Goal: Task Accomplishment & Management: Manage account settings

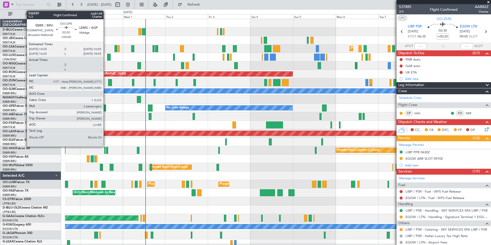
click at [181, 161] on div at bounding box center [278, 159] width 426 height 8
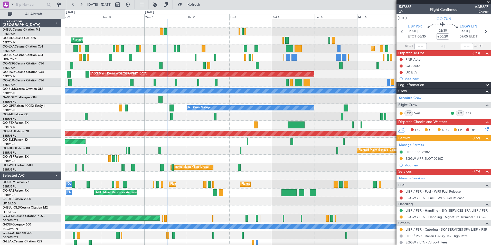
click at [194, 154] on div "Planned Maint Geneva (Cointrin)" at bounding box center [278, 150] width 426 height 8
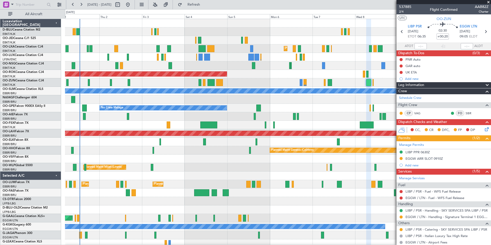
click at [207, 179] on div "Planned Maint Kortrijk-[GEOGRAPHIC_DATA] Planned Maint [GEOGRAPHIC_DATA]-[GEOGR…" at bounding box center [278, 180] width 426 height 322
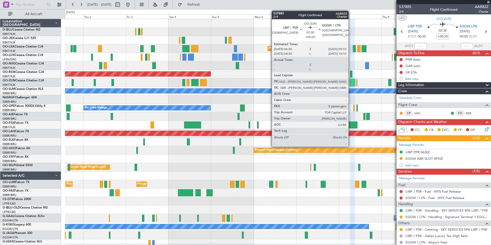
click at [351, 83] on div at bounding box center [352, 82] width 5 height 7
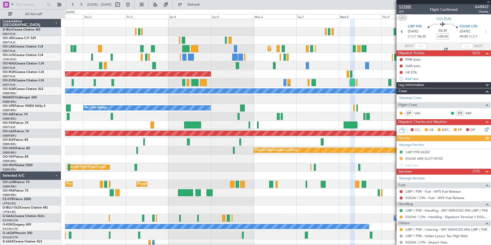
click at [408, 7] on span "537885" at bounding box center [405, 6] width 12 height 5
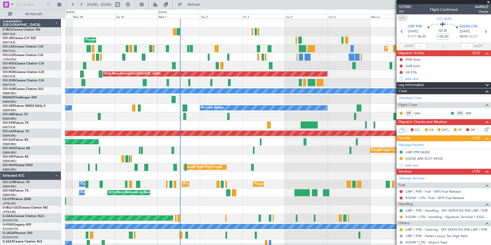
click at [253, 81] on div "A/C Unavailable [GEOGRAPHIC_DATA]-[GEOGRAPHIC_DATA] A/C Unavailable [GEOGRAPHIC…" at bounding box center [278, 180] width 426 height 322
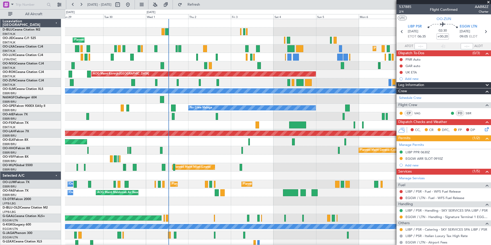
click at [347, 196] on div "AOG Maint Melsbroek Air Base Owner Melsbroek Air Base" at bounding box center [278, 193] width 426 height 8
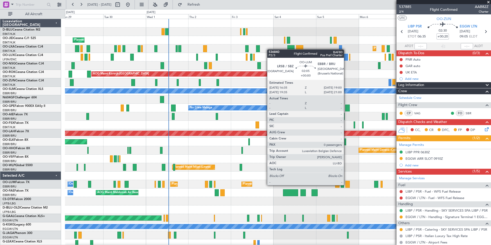
click at [346, 185] on div at bounding box center [347, 184] width 4 height 7
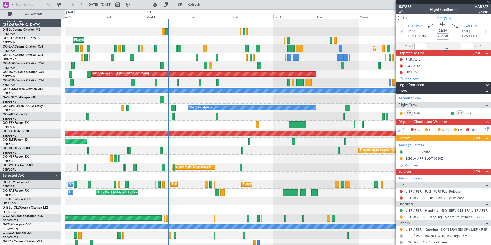
type input "0"
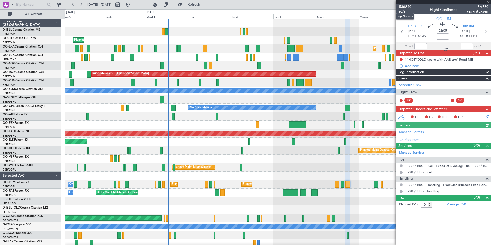
click at [402, 8] on span "536840" at bounding box center [405, 6] width 12 height 5
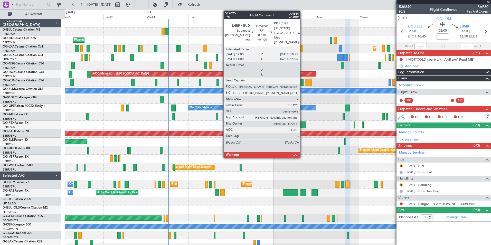
click at [303, 126] on div at bounding box center [297, 124] width 17 height 7
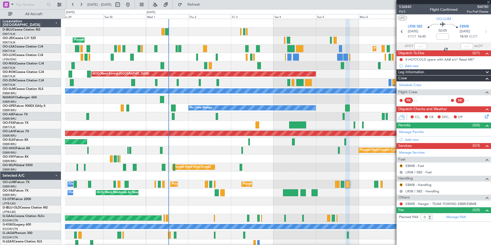
type input "+01:00"
type input "1"
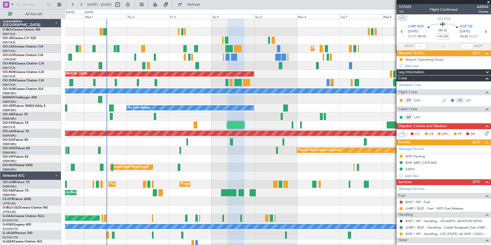
click at [255, 164] on div "Planned Maint Kortrijk-[GEOGRAPHIC_DATA] Planned Maint [GEOGRAPHIC_DATA]-[GEOGR…" at bounding box center [278, 180] width 426 height 322
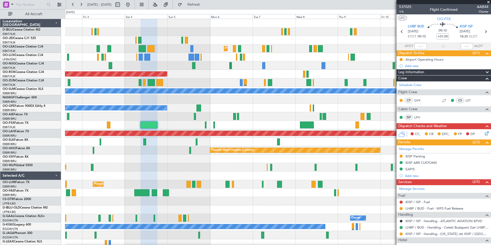
click at [266, 128] on div "Planned Maint Kortrijk-Wevelgem AOG Maint Kortrijk-Wevelgem A/C Unavailable Mon…" at bounding box center [278, 180] width 426 height 322
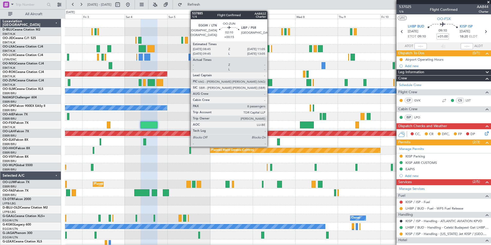
click at [270, 83] on div at bounding box center [270, 82] width 4 height 7
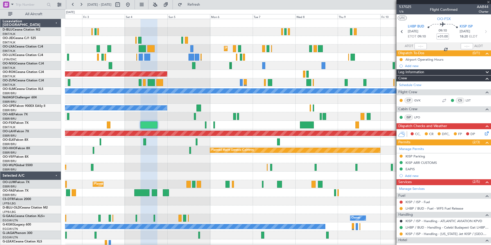
type input "+00:15"
type input "8"
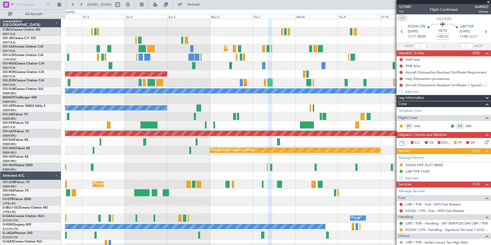
click at [392, 115] on div at bounding box center [278, 116] width 426 height 8
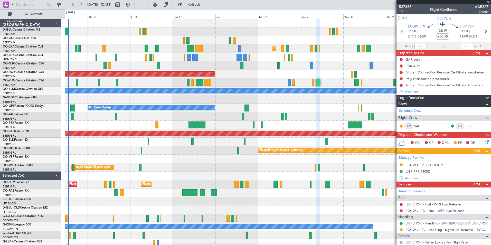
click at [209, 149] on div "Planned Maint Kortrijk-Wevelgem Planned Maint Kortrijk-Wevelgem AOG Maint Kortr…" at bounding box center [278, 180] width 426 height 322
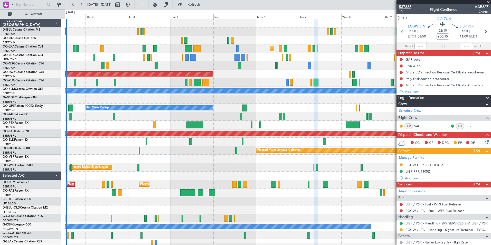
click at [405, 8] on span "537885" at bounding box center [405, 6] width 12 height 5
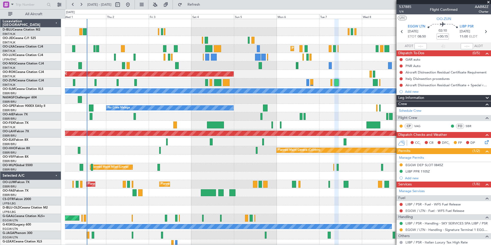
click at [197, 145] on div "Planned Maint Kortrijk-[GEOGRAPHIC_DATA]" at bounding box center [278, 142] width 426 height 8
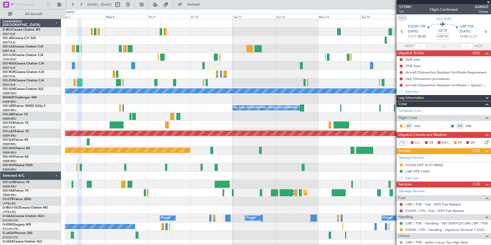
click at [67, 121] on div "Planned Maint Kortrijk-Wevelgem AOG Maint Kortrijk-Wevelgem A/C Unavailable Mon…" at bounding box center [278, 180] width 426 height 322
click at [128, 131] on div "Planned Maint Kortrijk-Wevelgem AOG Maint Kortrijk-Wevelgem A/C Unavailable Mon…" at bounding box center [278, 180] width 426 height 322
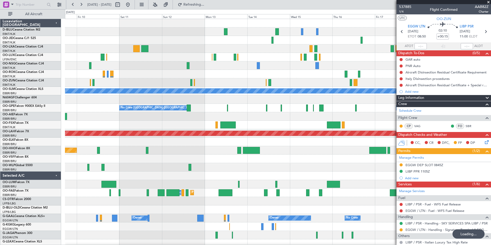
click at [335, 152] on div "Planned Maint Geneva (Cointrin)" at bounding box center [278, 150] width 426 height 8
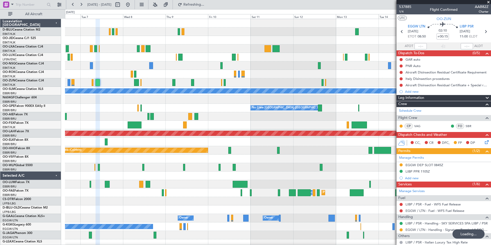
click at [306, 154] on div "Planned Maint Kortrijk-Wevelgem AOG Maint Kortrijk-Wevelgem A/C Unavailable Mon…" at bounding box center [278, 192] width 426 height 347
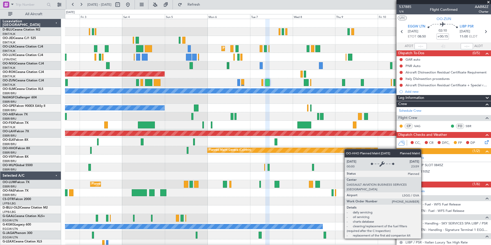
click at [358, 151] on div "Planned Maint Kortrijk-Wevelgem AOG Maint Kortrijk-Wevelgem A/C Unavailable Mon…" at bounding box center [278, 180] width 426 height 322
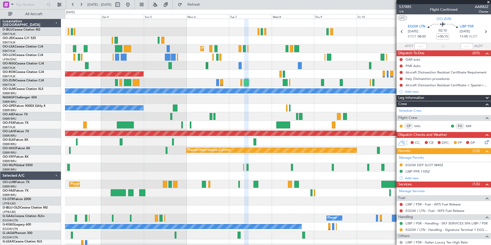
click at [314, 173] on div "Planned Maint Kortrijk-Wevelgem AOG Maint Kortrijk-Wevelgem A/C Unavailable Mon…" at bounding box center [278, 180] width 426 height 322
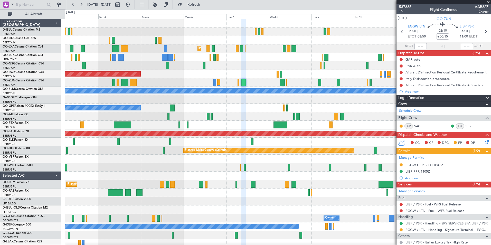
click at [377, 162] on div "Planned Maint Kortrijk-Wevelgem AOG Maint Kortrijk-Wevelgem A/C Unavailable Mon…" at bounding box center [278, 180] width 426 height 322
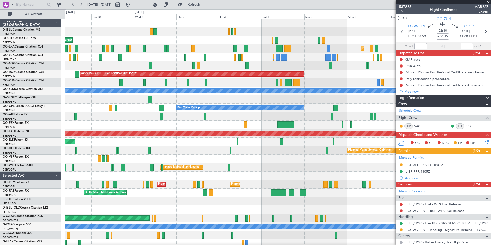
click at [282, 156] on div "A/C Unavailable Kortrijk-Wevelgem A/C Unavailable Brussels (Brussels National) …" at bounding box center [278, 180] width 426 height 322
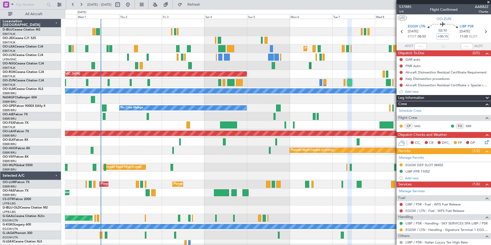
click at [312, 164] on div "Planned Maint Milan (Linate)" at bounding box center [278, 167] width 426 height 8
click at [80, 200] on div "Planned Maint Kortrijk-[GEOGRAPHIC_DATA] Planned Maint [GEOGRAPHIC_DATA]-[GEOGR…" at bounding box center [278, 180] width 426 height 322
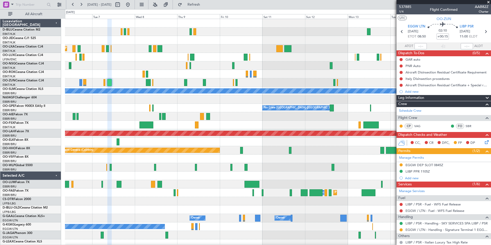
click at [176, 186] on div "Planned Maint Kortrijk-[GEOGRAPHIC_DATA] AOG Maint [GEOGRAPHIC_DATA]-[GEOGRAPHI…" at bounding box center [278, 188] width 426 height 339
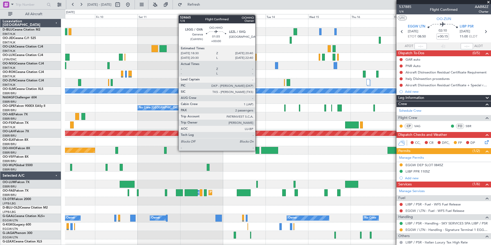
click at [258, 150] on div at bounding box center [258, 150] width 4 height 7
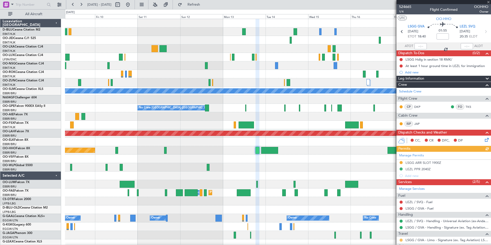
click at [401, 239] on button at bounding box center [401, 240] width 3 height 3
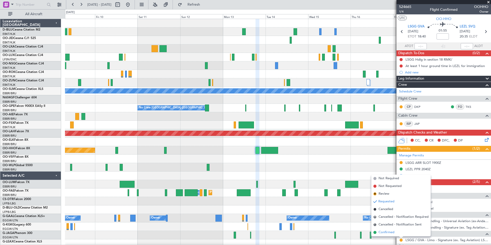
click at [386, 233] on span "Confirmed" at bounding box center [387, 232] width 16 height 5
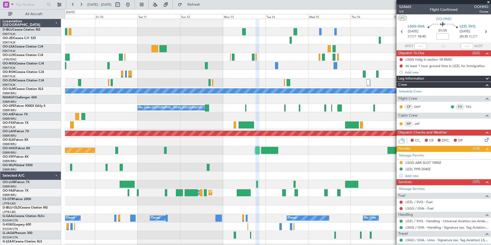
drag, startPoint x: 144, startPoint y: 6, endPoint x: 151, endPoint y: 20, distance: 15.4
click at [132, 6] on button at bounding box center [128, 5] width 8 height 8
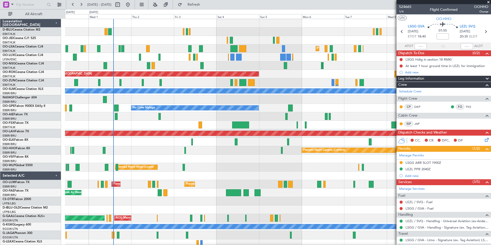
click at [175, 221] on div "Planned Maint Kortrijk-[GEOGRAPHIC_DATA] Planned Maint [GEOGRAPHIC_DATA]-[GEOGR…" at bounding box center [278, 180] width 426 height 322
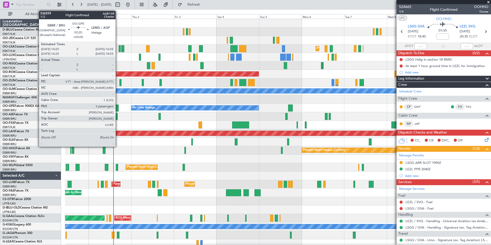
click at [118, 107] on div at bounding box center [116, 108] width 5 height 7
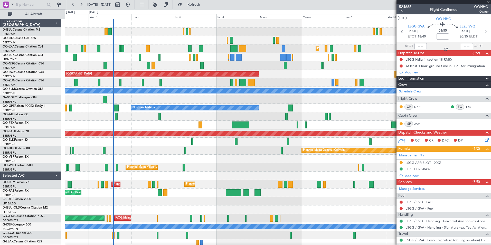
type input "3"
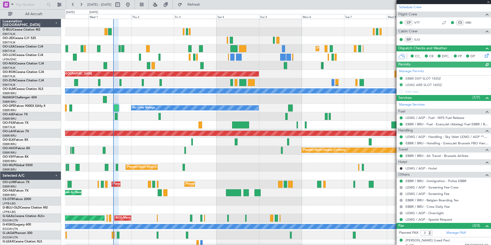
scroll to position [103, 0]
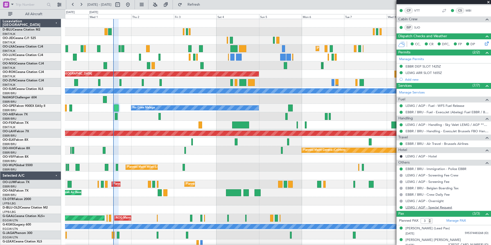
click at [423, 208] on link "LEMG / AGP - Special Request" at bounding box center [429, 207] width 47 height 4
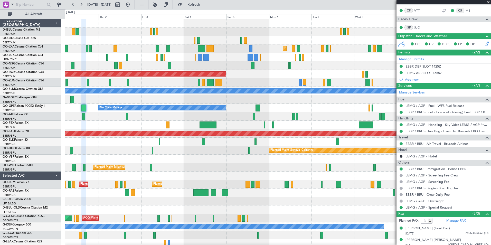
click at [130, 163] on div at bounding box center [278, 159] width 426 height 8
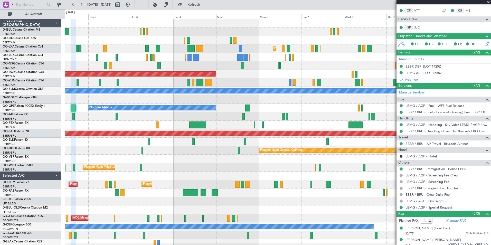
click at [244, 165] on div "Planned Maint Kortrijk-[GEOGRAPHIC_DATA] Planned Maint [GEOGRAPHIC_DATA]-[GEOGR…" at bounding box center [278, 180] width 426 height 322
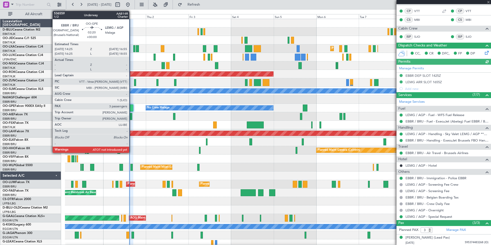
type input "14:16"
